Goal: Task Accomplishment & Management: Manage account settings

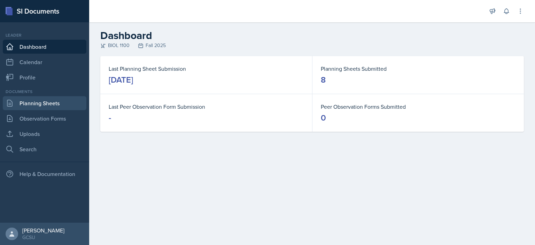
click at [43, 103] on link "Planning Sheets" at bounding box center [45, 103] width 84 height 14
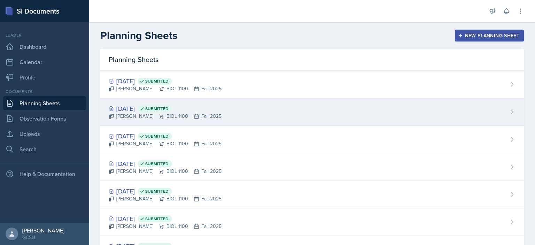
click at [146, 104] on div "[DATE] Submitted" at bounding box center [165, 108] width 113 height 9
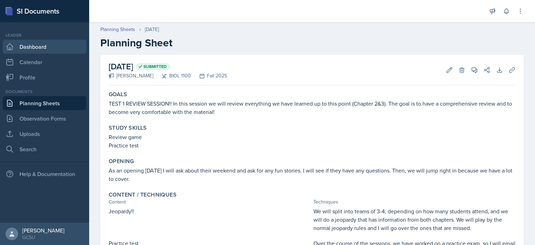
click at [43, 47] on link "Dashboard" at bounding box center [45, 47] width 84 height 14
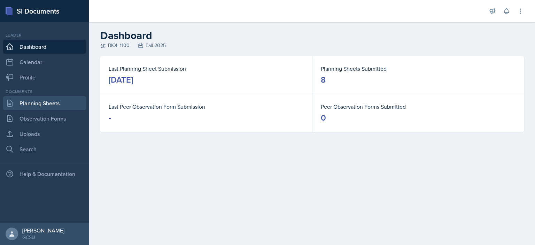
click at [61, 105] on link "Planning Sheets" at bounding box center [45, 103] width 84 height 14
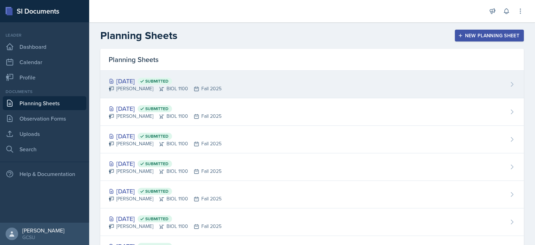
click at [142, 78] on div "[DATE] Submitted" at bounding box center [165, 80] width 113 height 9
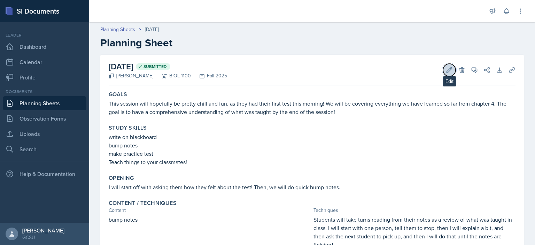
click at [443, 74] on button "Edit" at bounding box center [449, 70] width 13 height 13
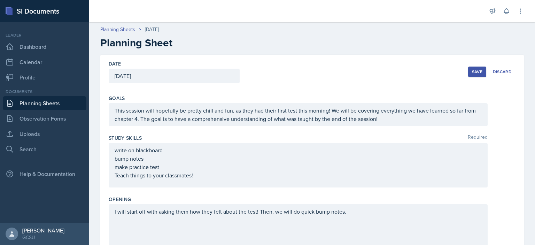
scroll to position [381, 0]
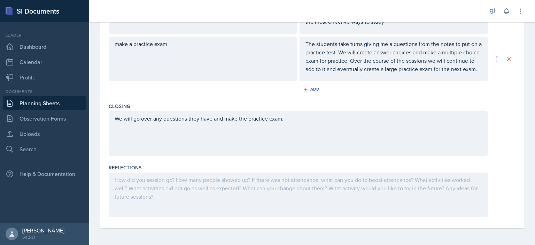
click at [196, 189] on div at bounding box center [298, 194] width 379 height 45
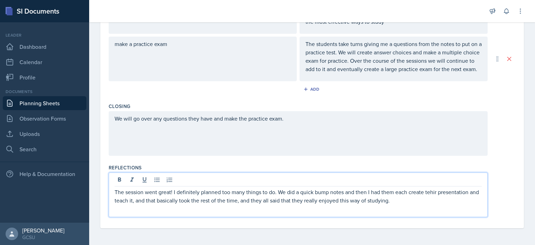
click at [433, 193] on p "The session went great! I definitely planned too many things to do. We did a qu…" at bounding box center [298, 196] width 367 height 17
click at [404, 203] on p "The session went great! I definitely planned too many things to do. We did a qu…" at bounding box center [298, 196] width 367 height 17
click at [407, 211] on p "The session went great! I definitely planned too many things to do. We did a qu…" at bounding box center [298, 200] width 367 height 25
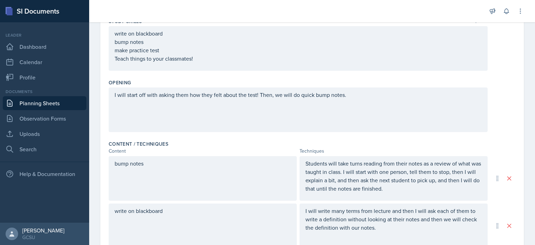
scroll to position [0, 0]
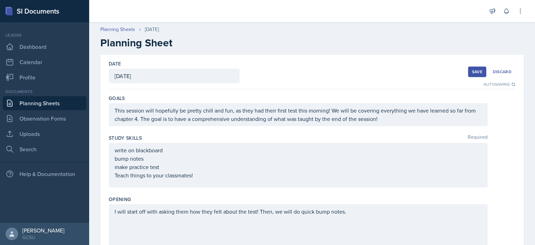
click at [473, 69] on div "Save" at bounding box center [477, 72] width 10 height 6
click at [472, 72] on div "Save" at bounding box center [477, 72] width 10 height 6
